Goal: Information Seeking & Learning: Learn about a topic

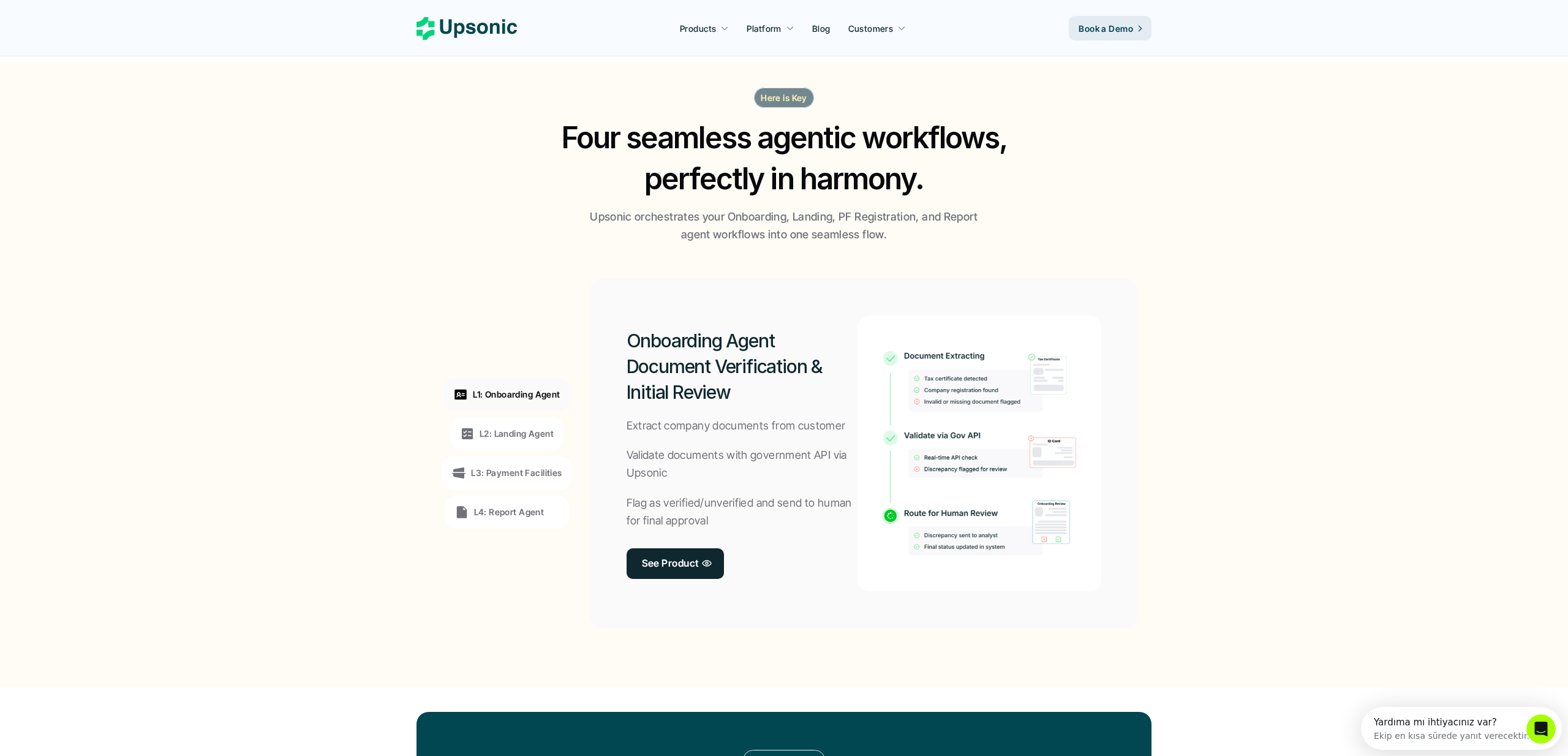
click at [513, 393] on p "L1: Onboarding Agent" at bounding box center [516, 394] width 87 height 13
click at [523, 425] on div "L2: Landing Agent" at bounding box center [507, 434] width 112 height 33
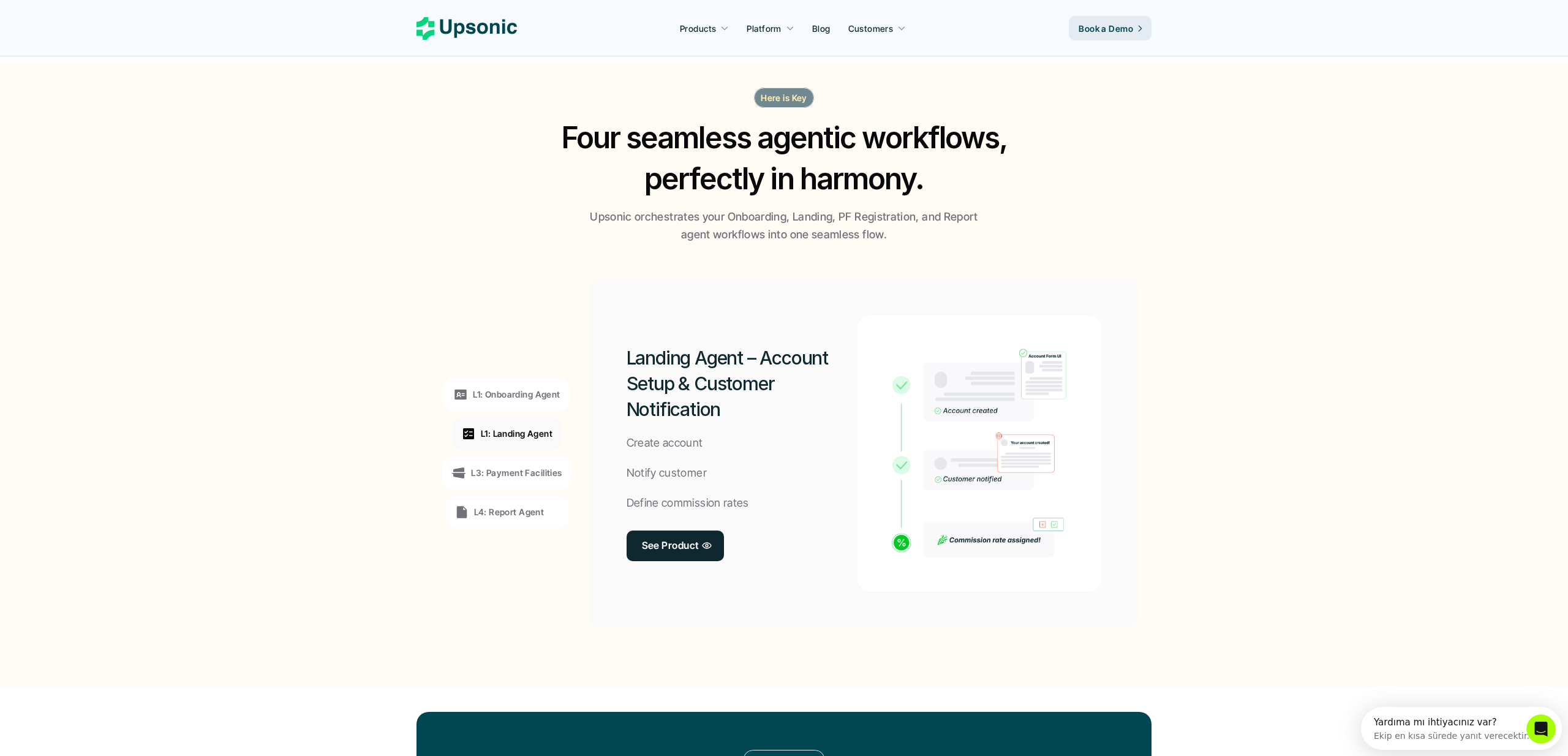
click at [522, 461] on div "L3: Payment Facilities" at bounding box center [506, 473] width 128 height 33
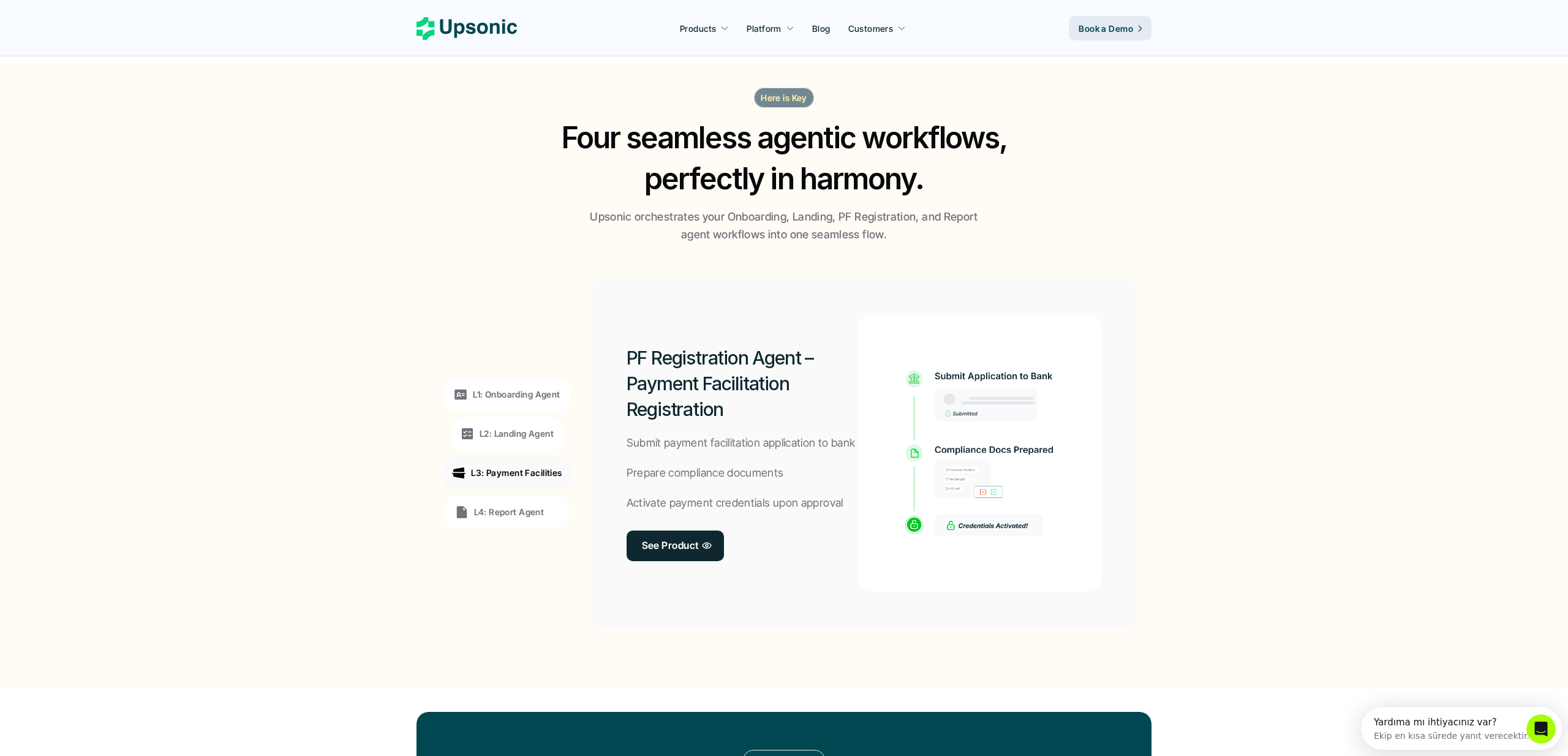
click at [526, 512] on p "L4: Report Agent" at bounding box center [509, 512] width 71 height 13
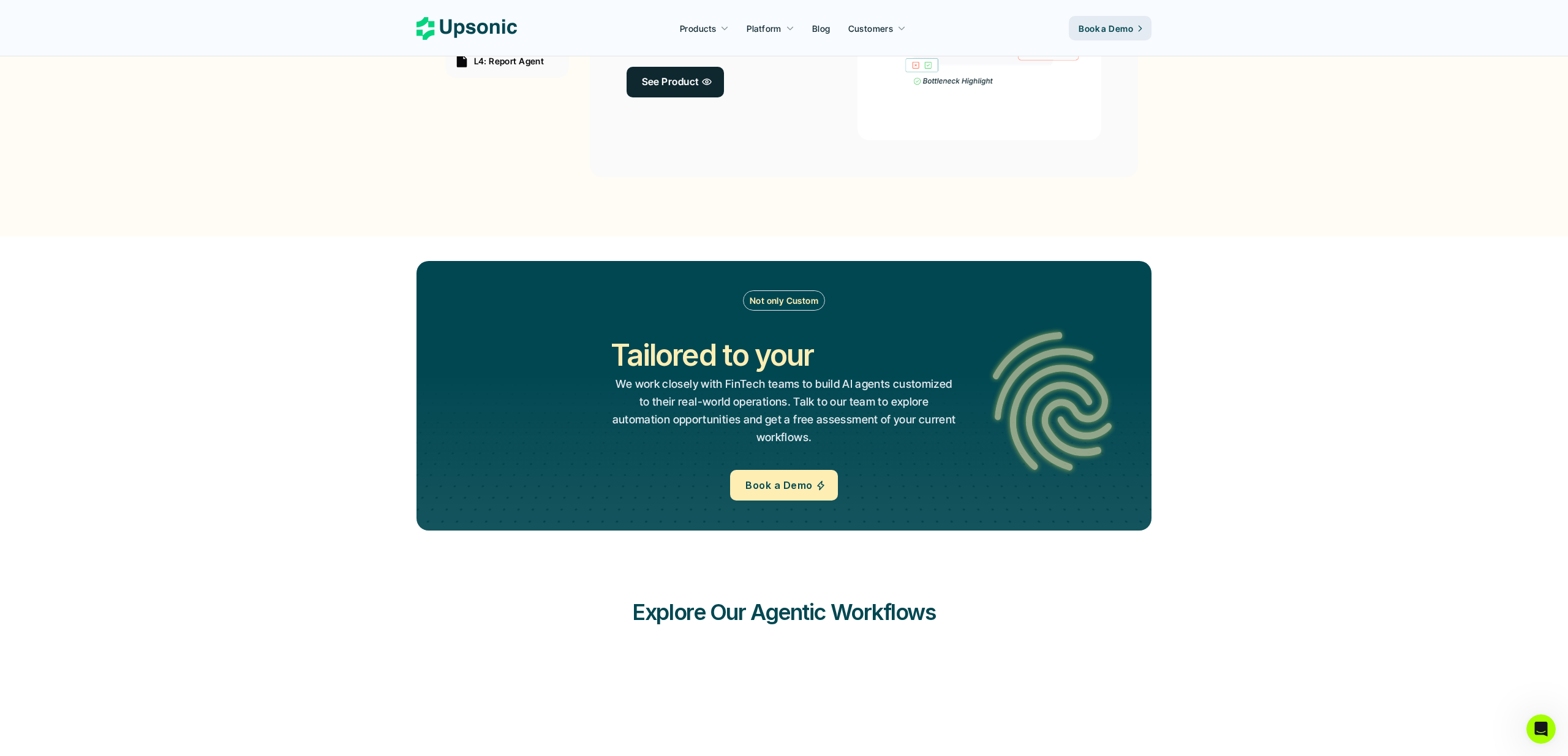
scroll to position [1205, 0]
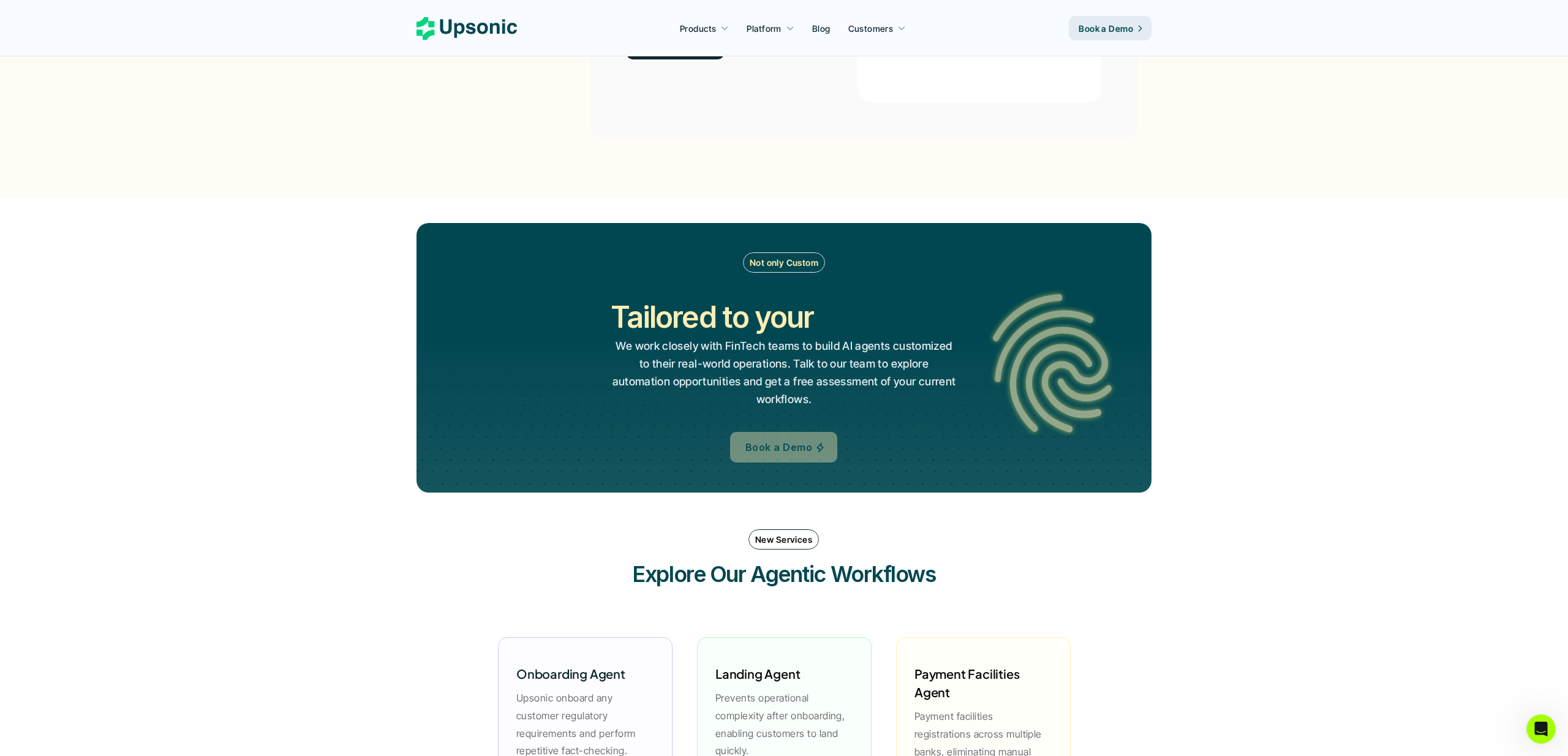
click at [793, 446] on p "Book a Demo" at bounding box center [779, 448] width 67 height 18
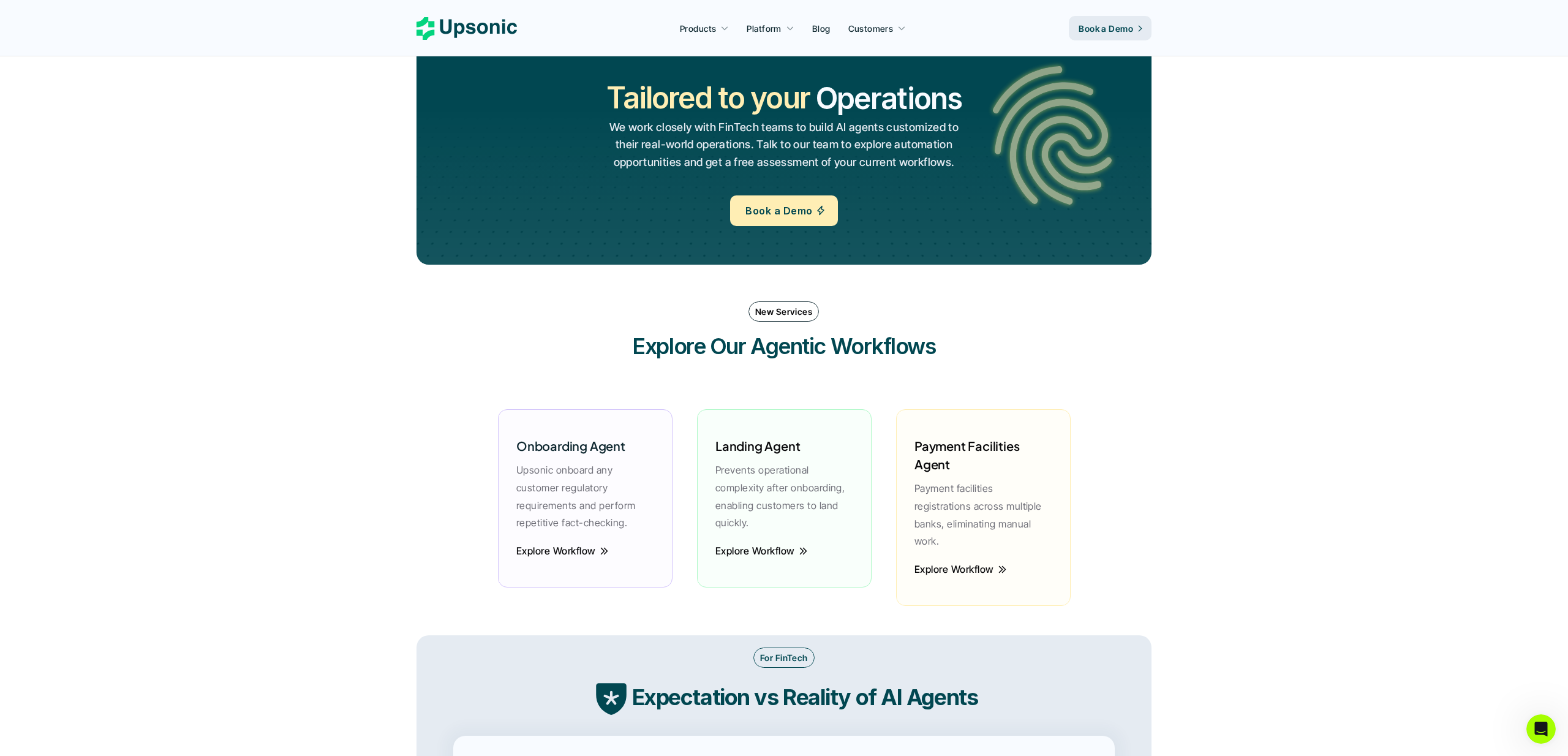
scroll to position [1530, 0]
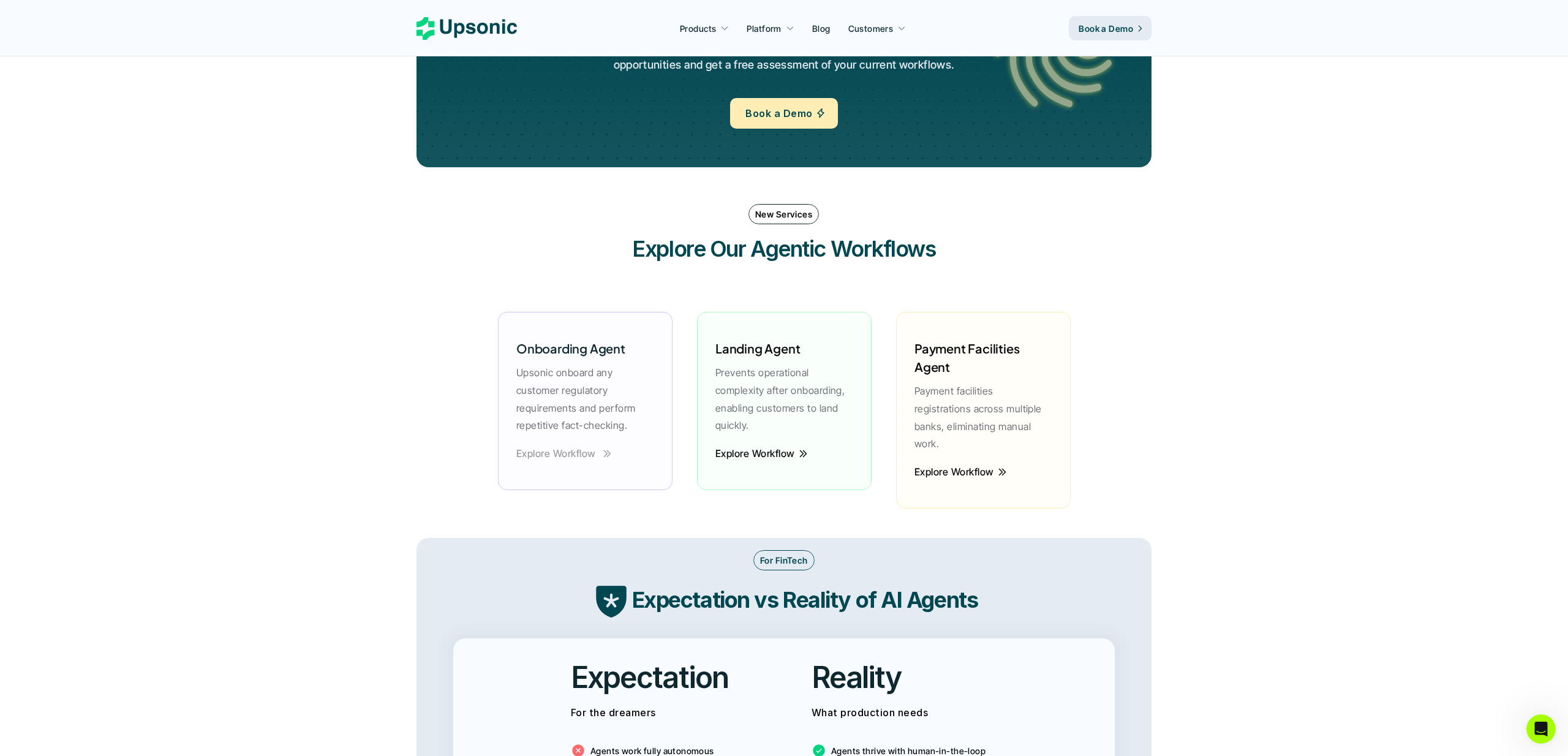
click at [580, 456] on p "Explore Workflow" at bounding box center [556, 453] width 79 height 18
click at [788, 453] on p "Explore Workflow" at bounding box center [754, 453] width 79 height 18
click at [985, 463] on p "Explore Workflow" at bounding box center [954, 472] width 79 height 18
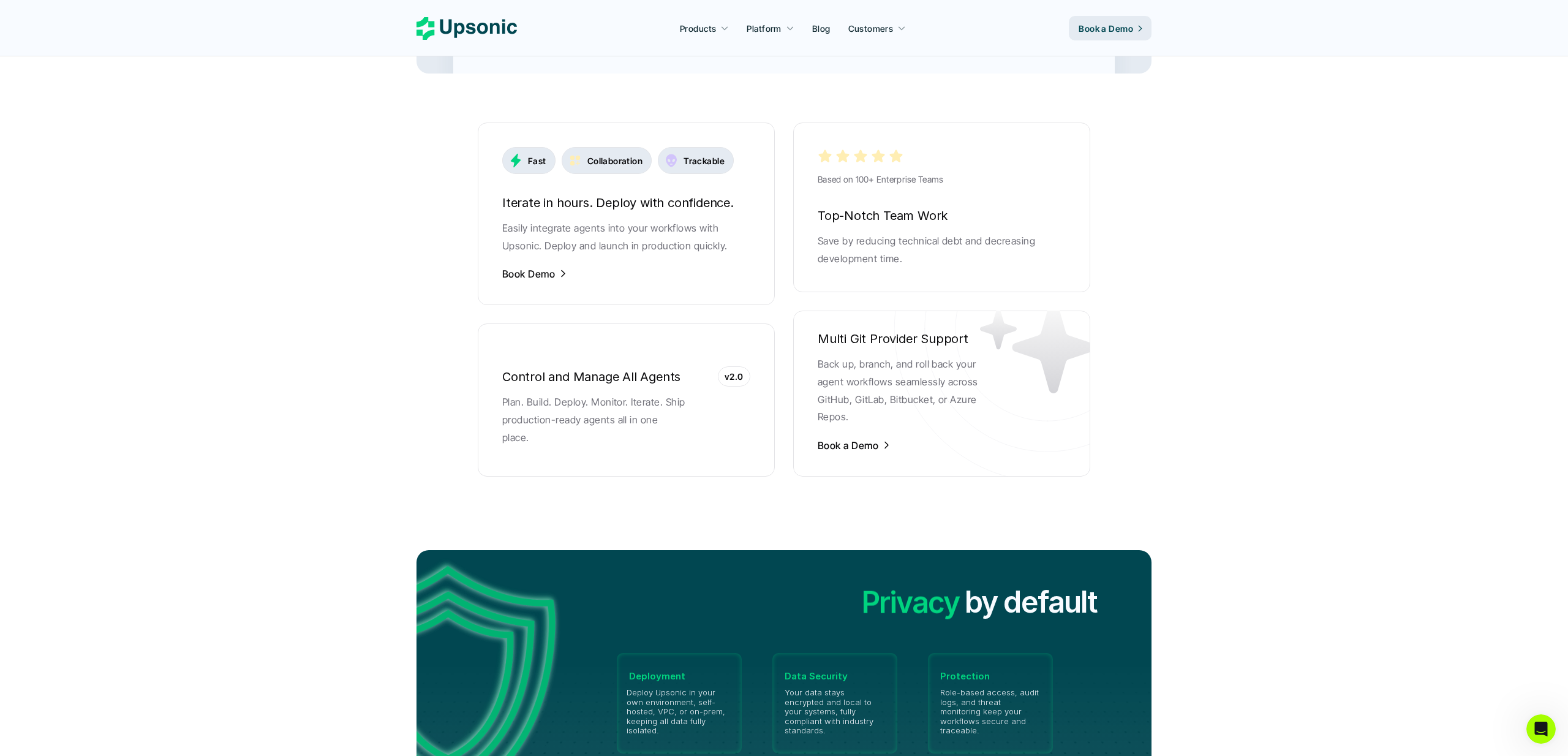
scroll to position [2363, 0]
click at [854, 437] on p "Book a Demo" at bounding box center [848, 444] width 60 height 13
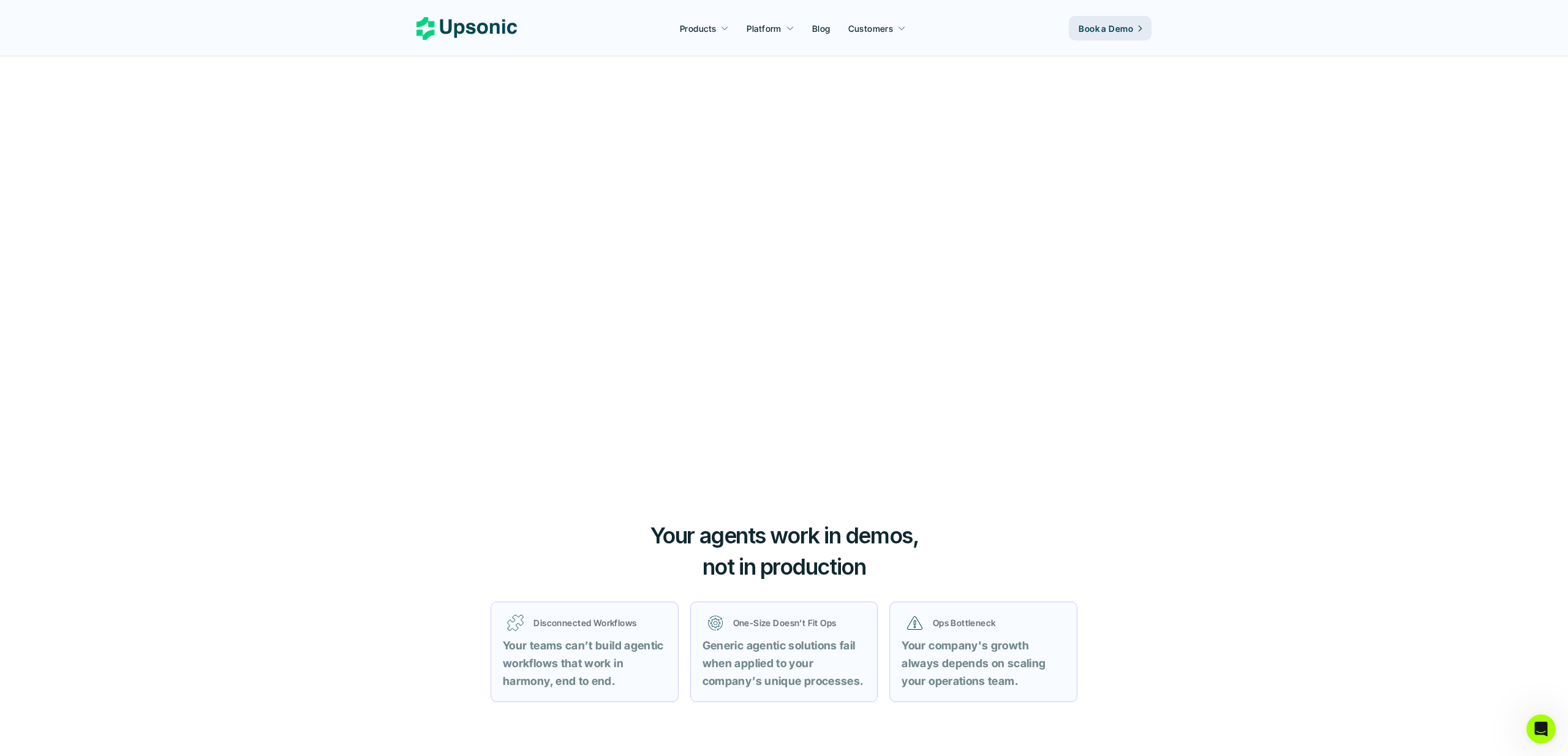
scroll to position [2363, 0]
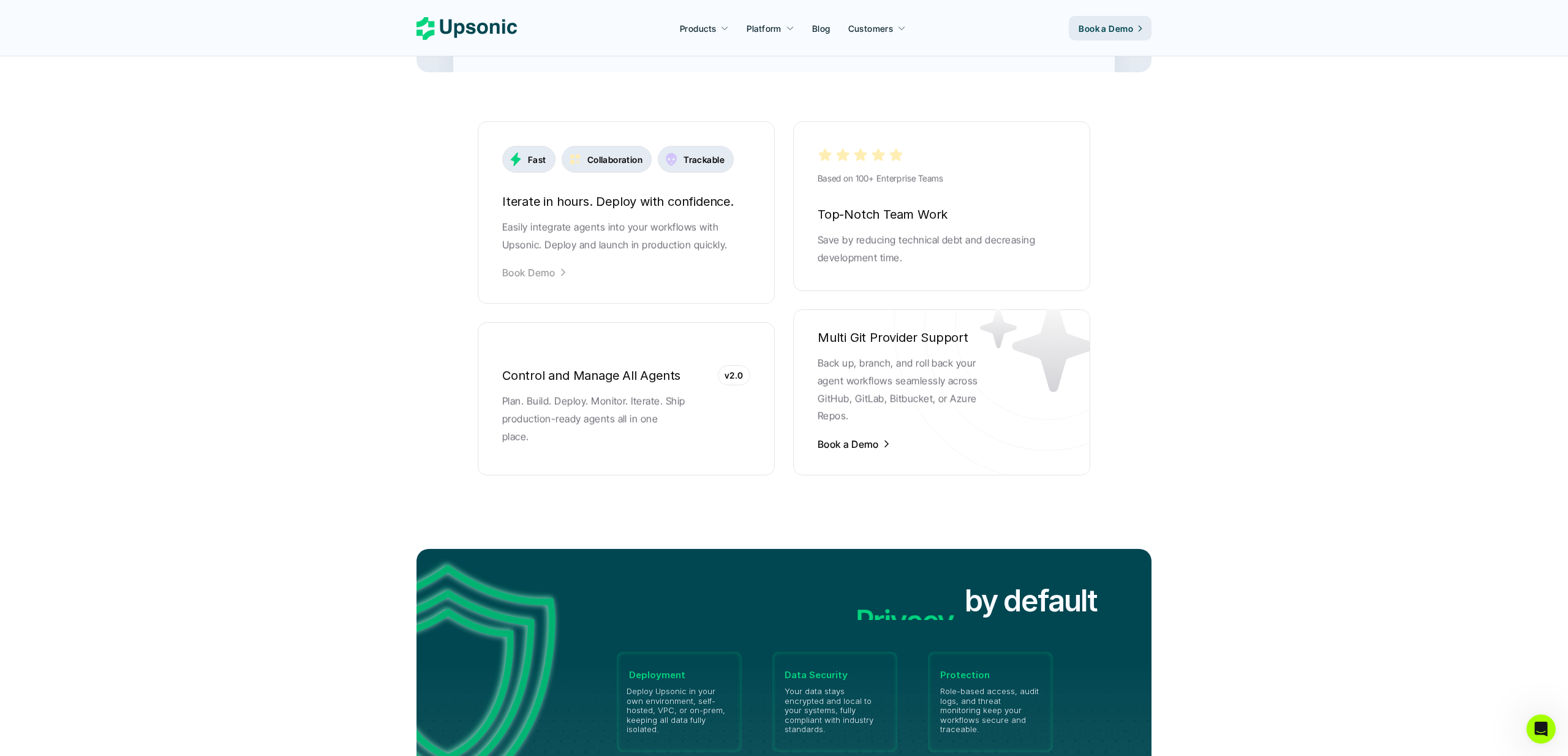
click at [539, 266] on p "Book Demo" at bounding box center [529, 272] width 53 height 13
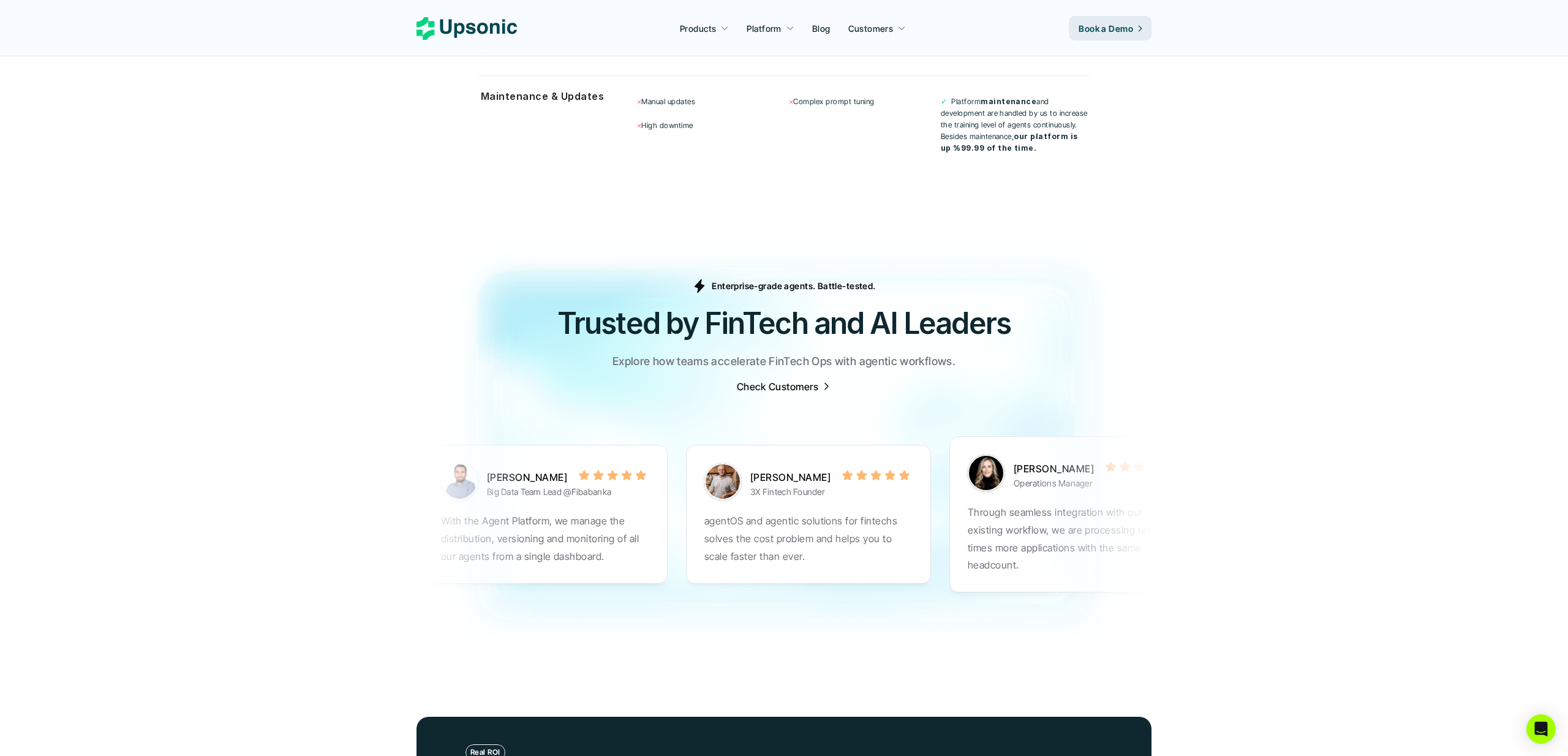
scroll to position [3692, 0]
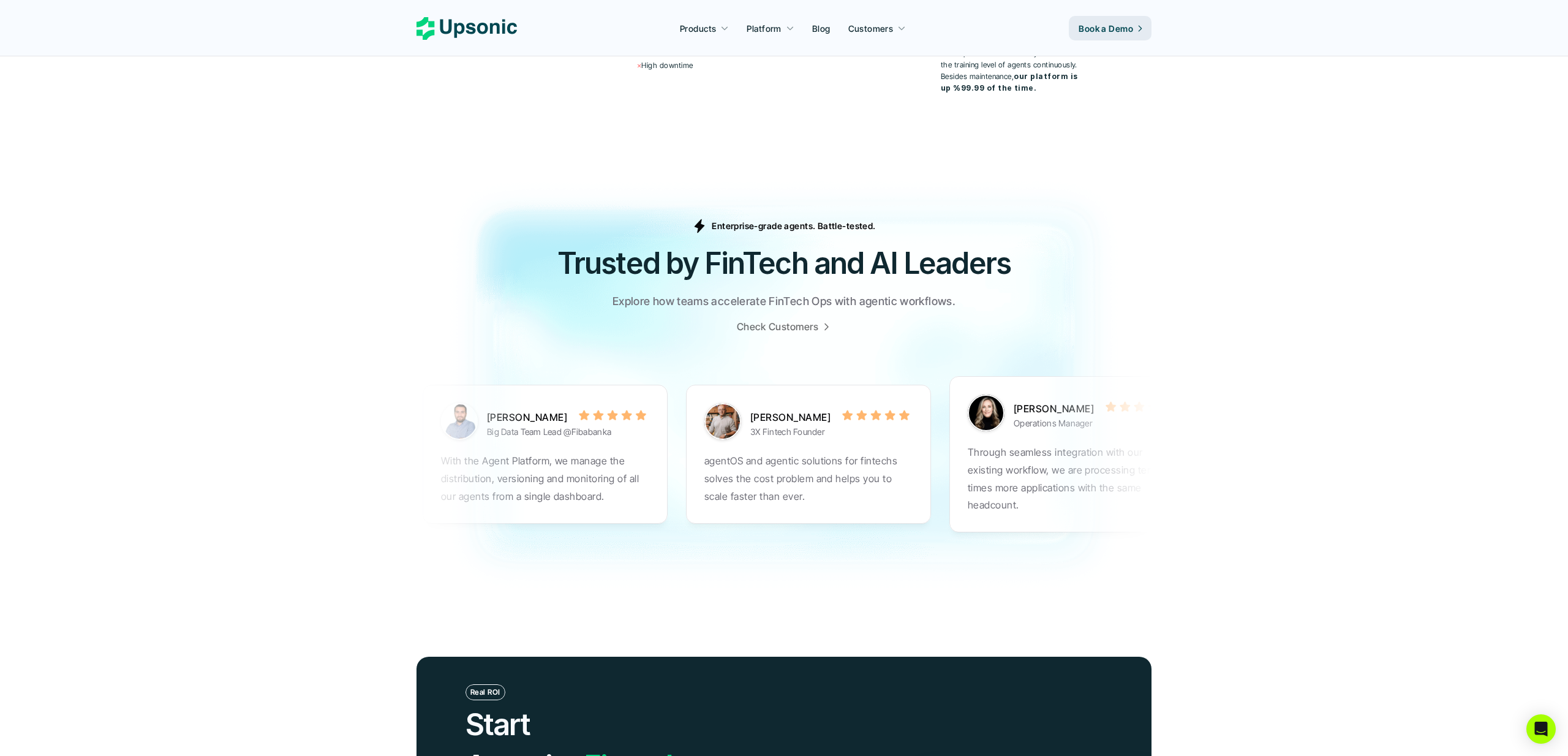
click at [786, 320] on p "Check Customers" at bounding box center [777, 326] width 81 height 13
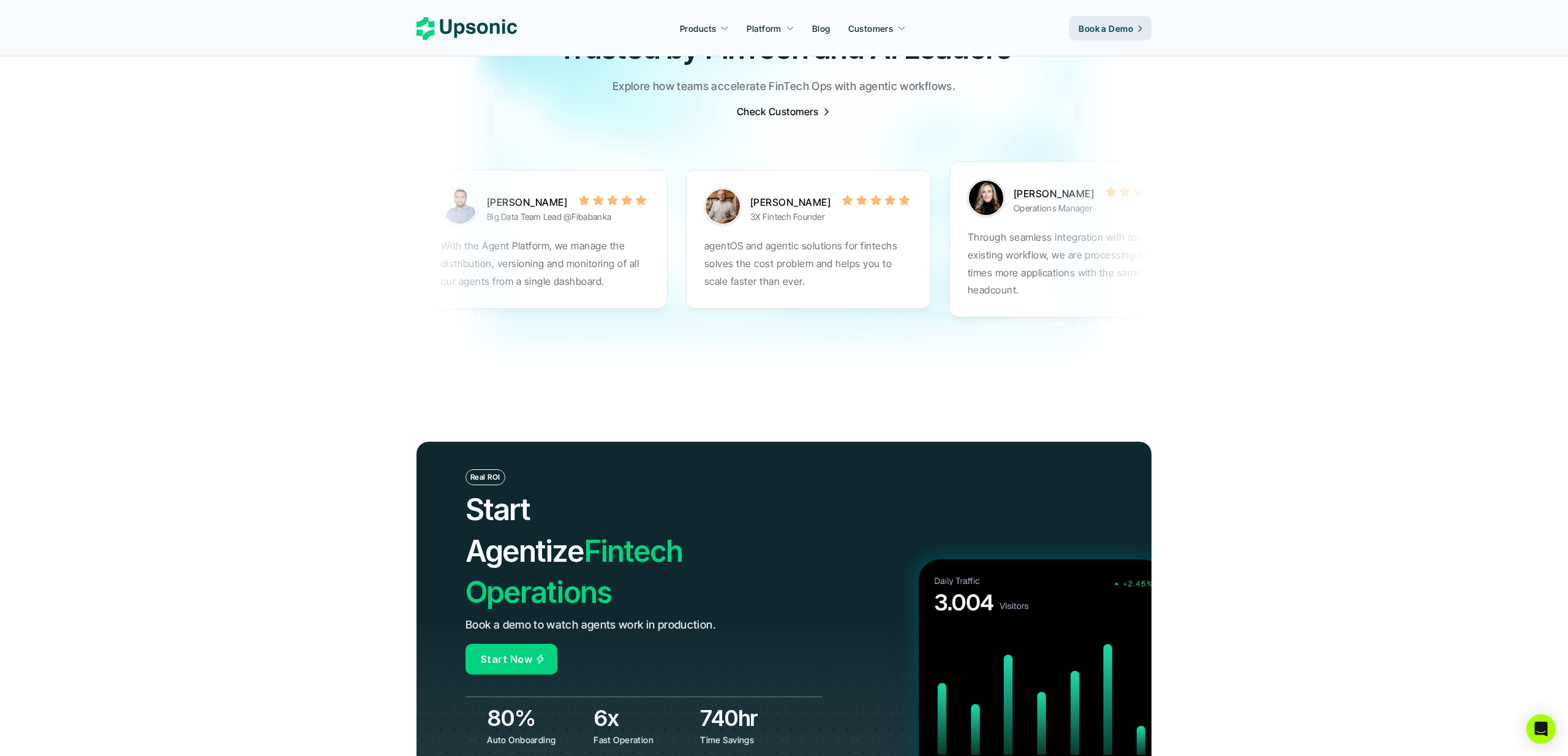
scroll to position [3819, 0]
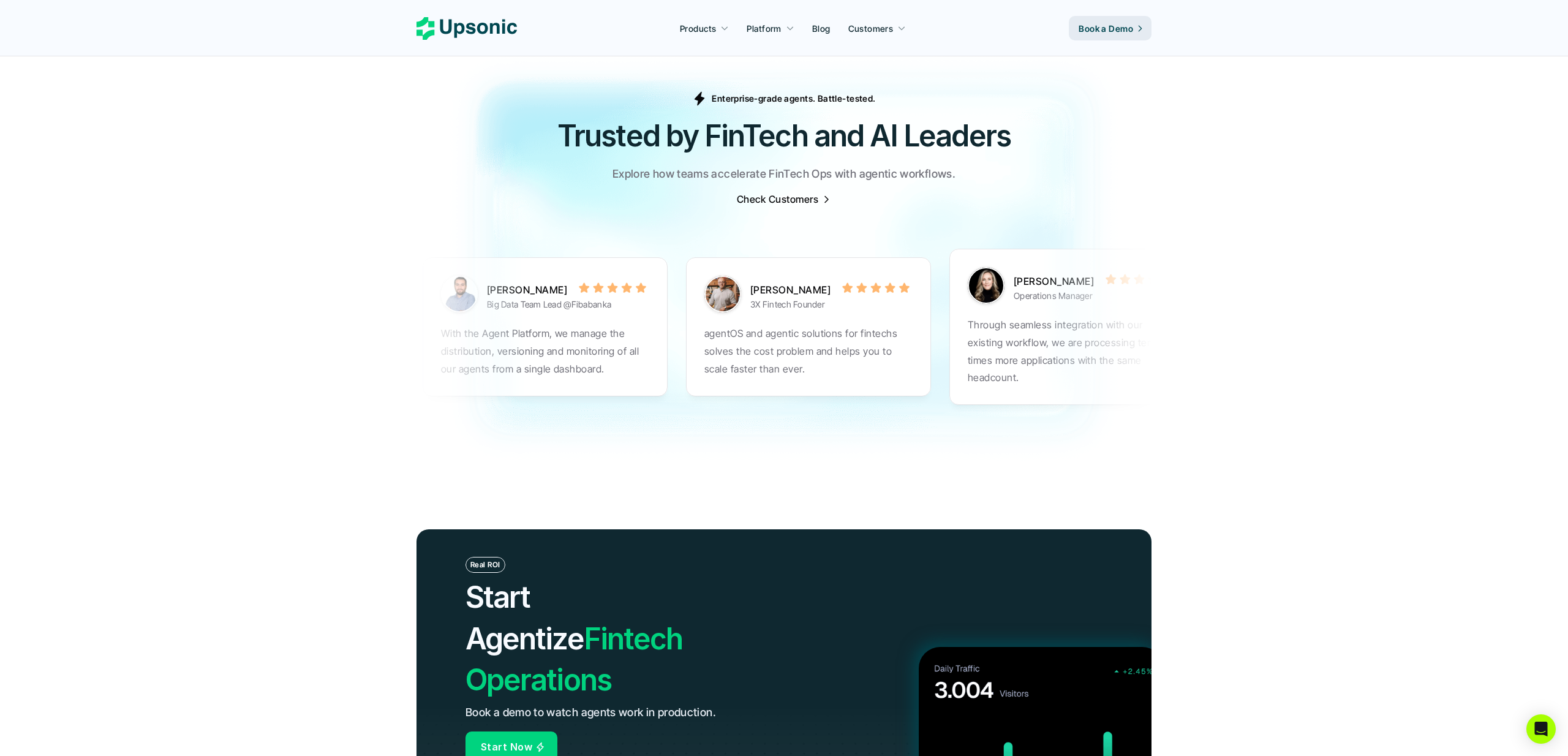
click at [527, 738] on p "Start Now" at bounding box center [507, 747] width 52 height 18
